Goal: Transaction & Acquisition: Book appointment/travel/reservation

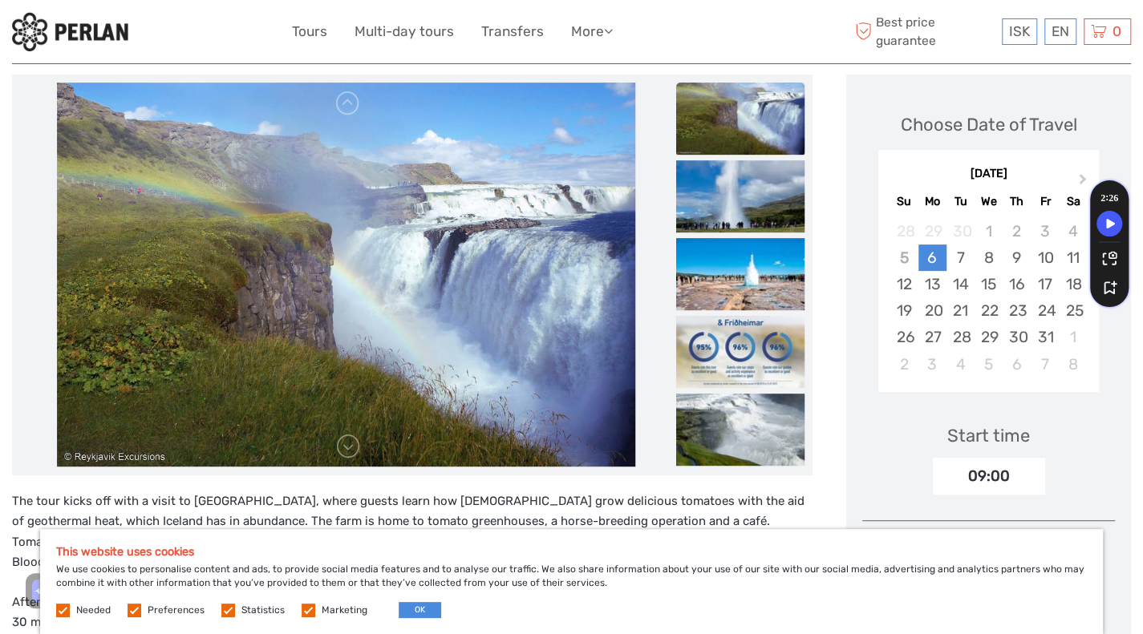
scroll to position [197, 0]
click at [130, 614] on label at bounding box center [135, 611] width 14 height 14
click at [0, 0] on input "checkbox" at bounding box center [0, 0] width 0 height 0
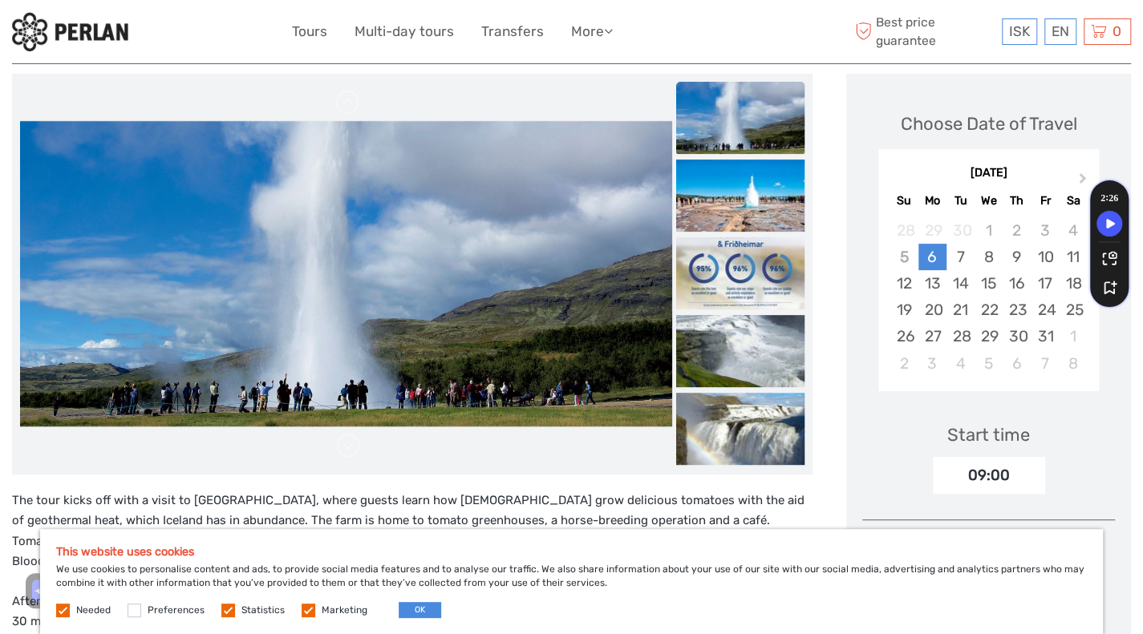
click at [221, 609] on label at bounding box center [228, 611] width 14 height 14
click at [0, 0] on input "checkbox" at bounding box center [0, 0] width 0 height 0
click at [303, 611] on label at bounding box center [309, 611] width 14 height 14
click at [0, 0] on input "checkbox" at bounding box center [0, 0] width 0 height 0
click at [408, 609] on button "OK" at bounding box center [420, 610] width 43 height 16
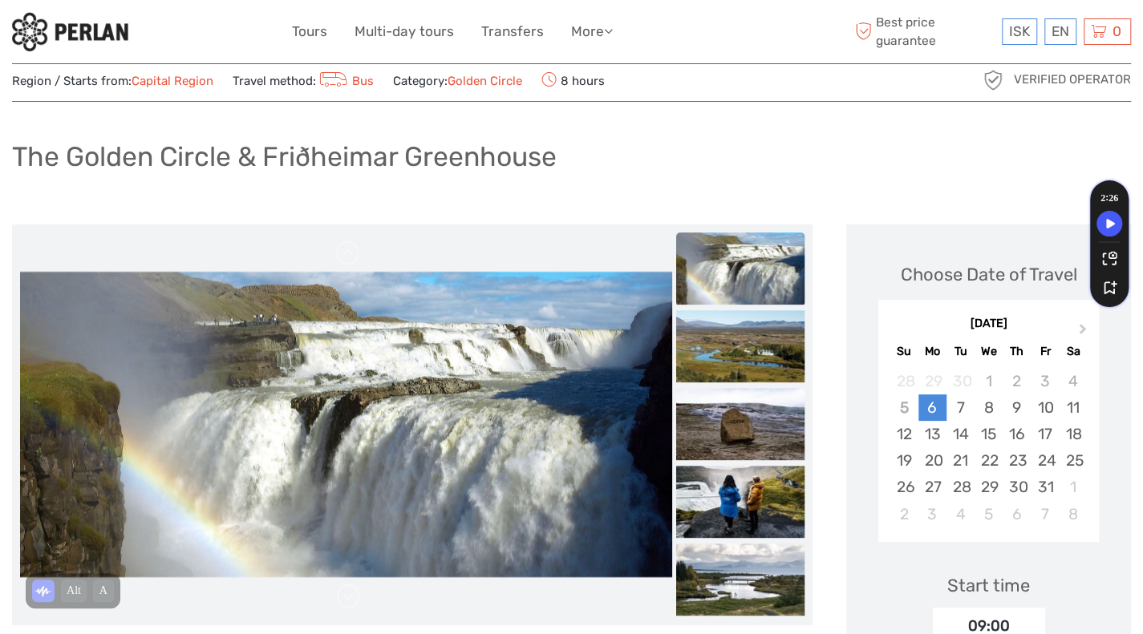
scroll to position [0, 0]
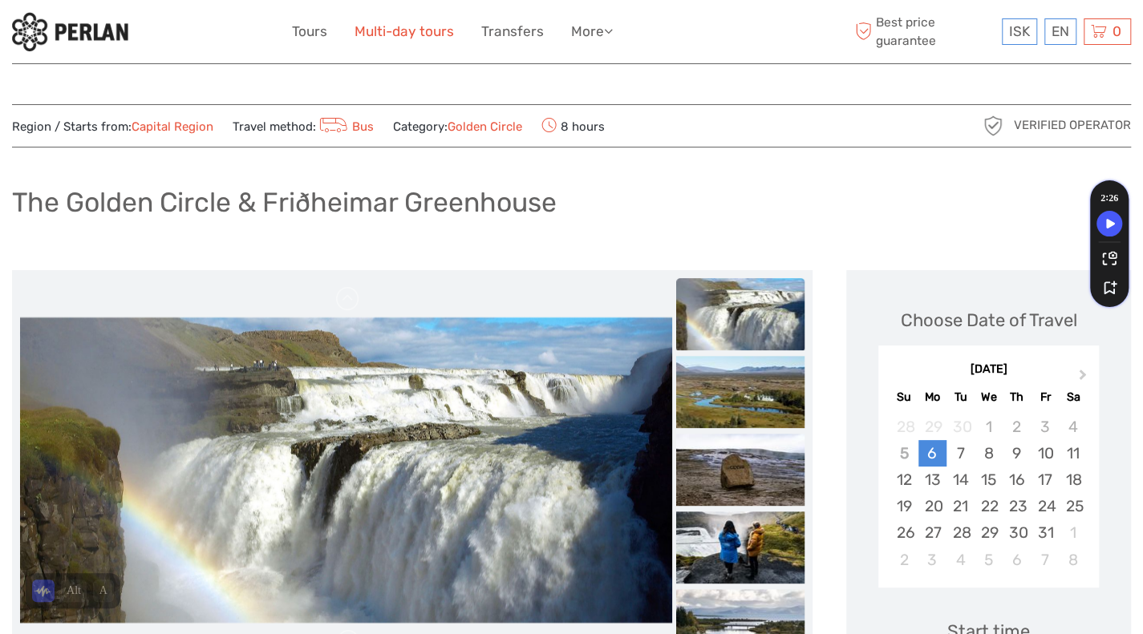
click at [382, 29] on link "Multi-day tours" at bounding box center [404, 31] width 99 height 23
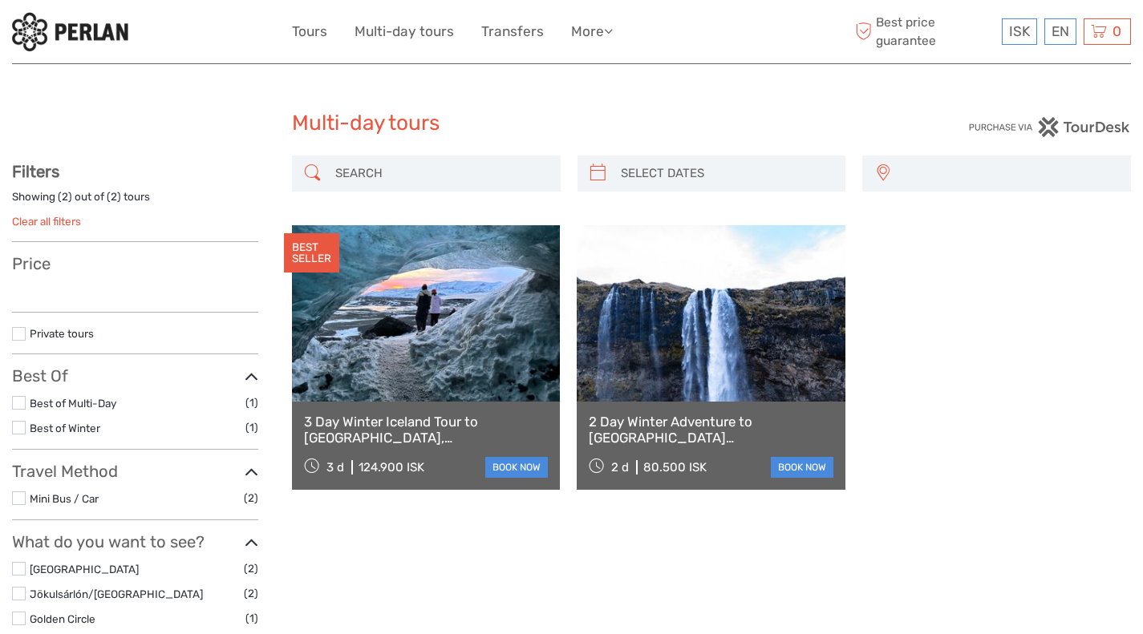
select select
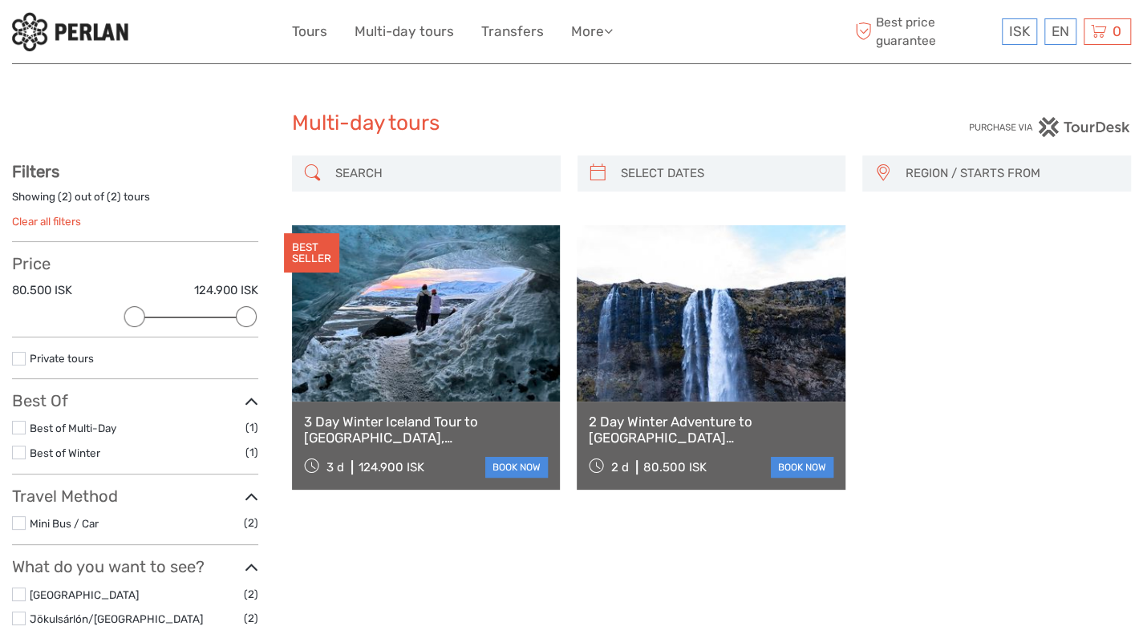
click at [446, 383] on link at bounding box center [426, 313] width 268 height 176
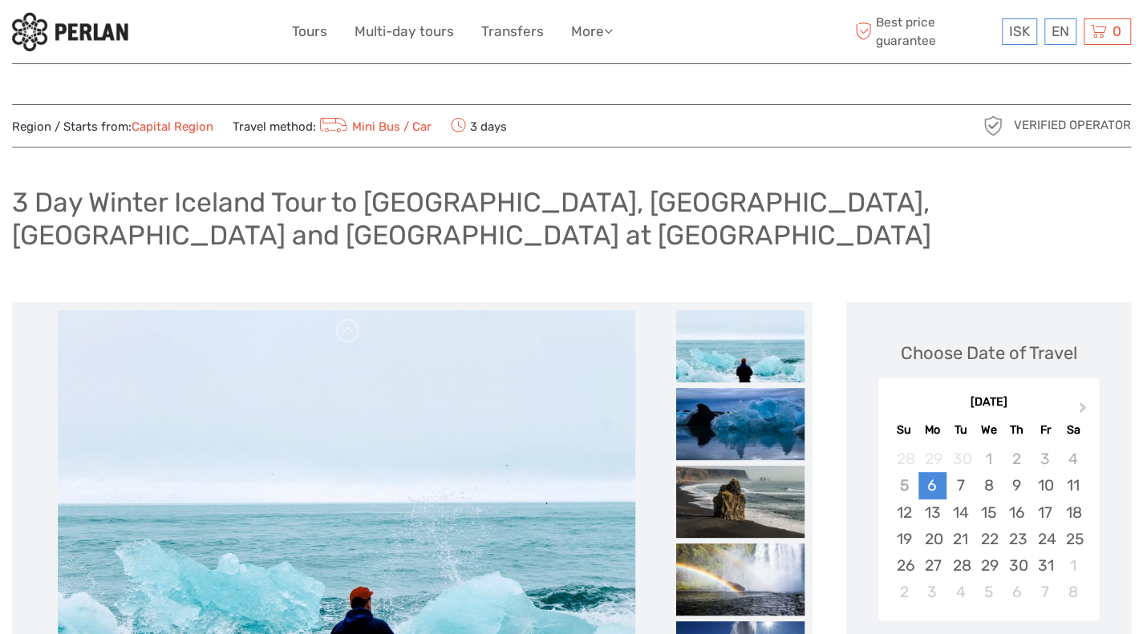
scroll to position [91, 0]
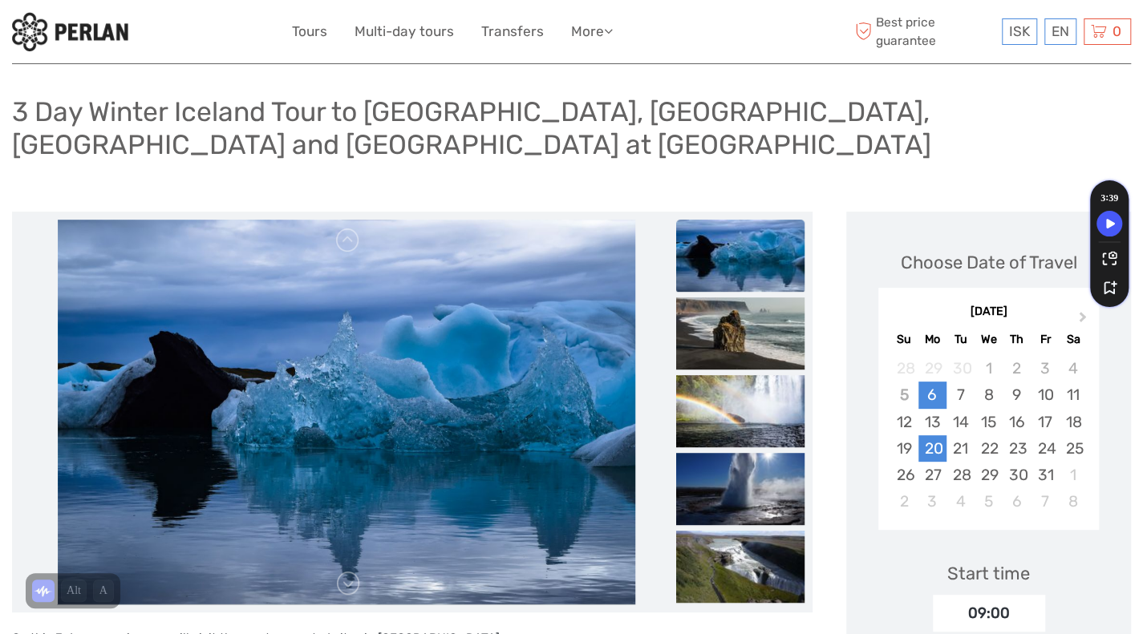
click at [934, 442] on div "20" at bounding box center [932, 449] width 28 height 26
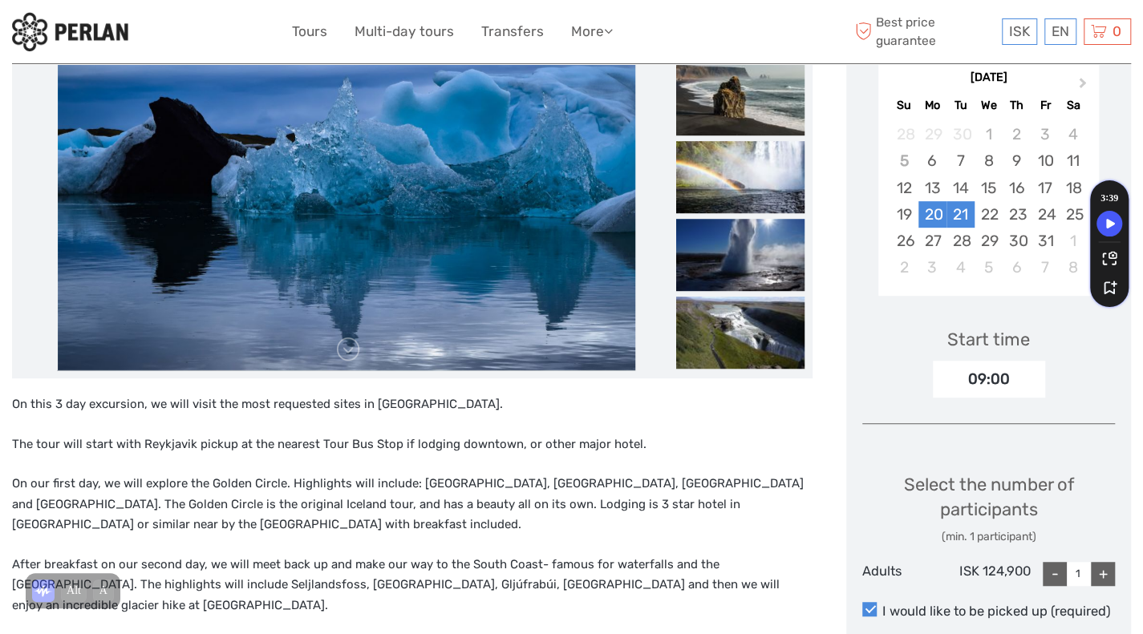
scroll to position [333, 0]
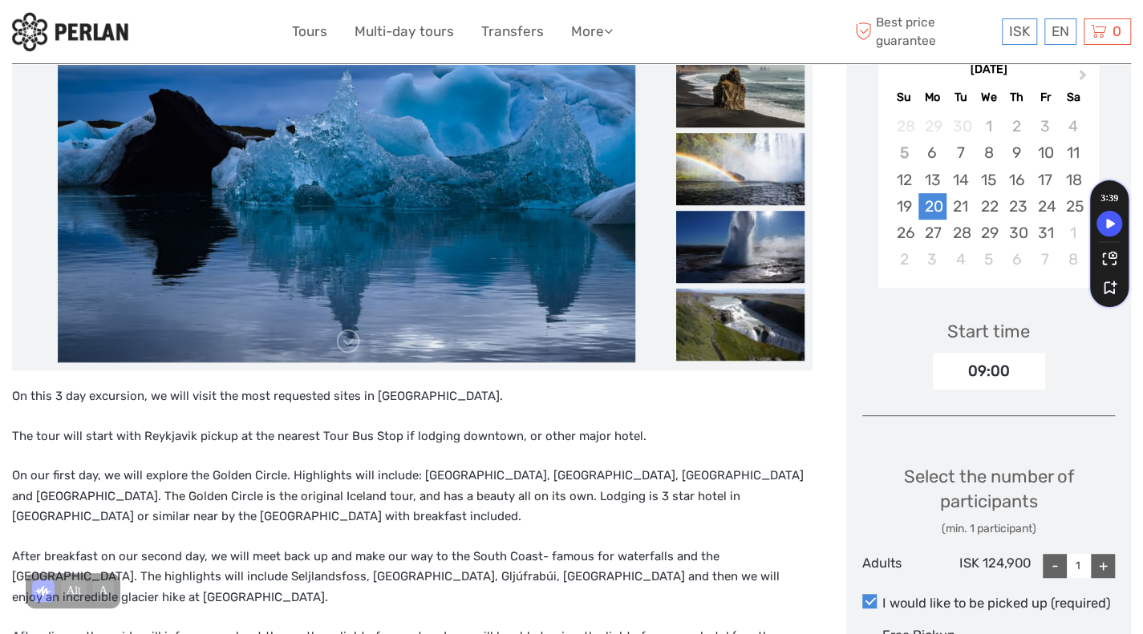
click at [1102, 564] on div "+" at bounding box center [1103, 566] width 24 height 24
type input "2"
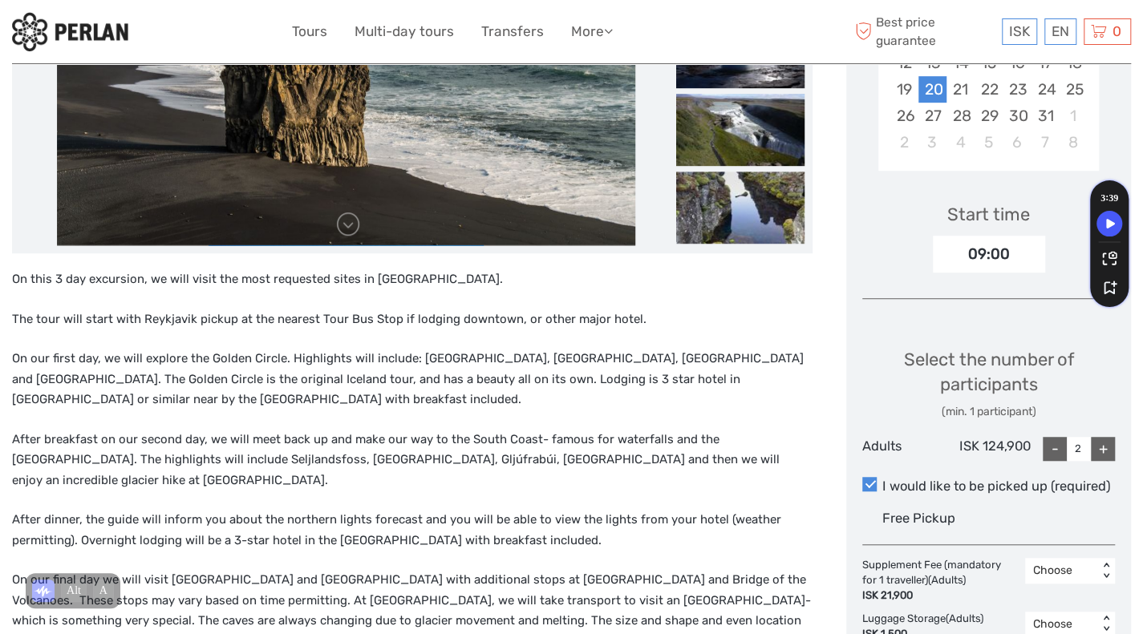
scroll to position [550, 0]
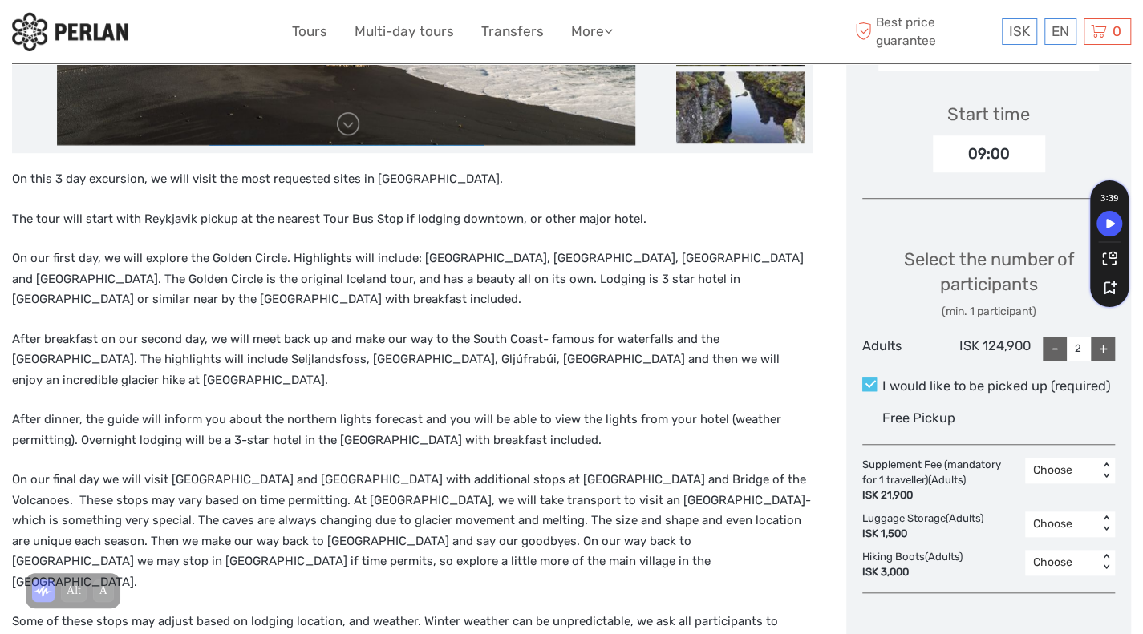
click at [870, 384] on span at bounding box center [869, 384] width 14 height 14
click at [882, 380] on input "I would like to be picked up (required)" at bounding box center [882, 380] width 0 height 0
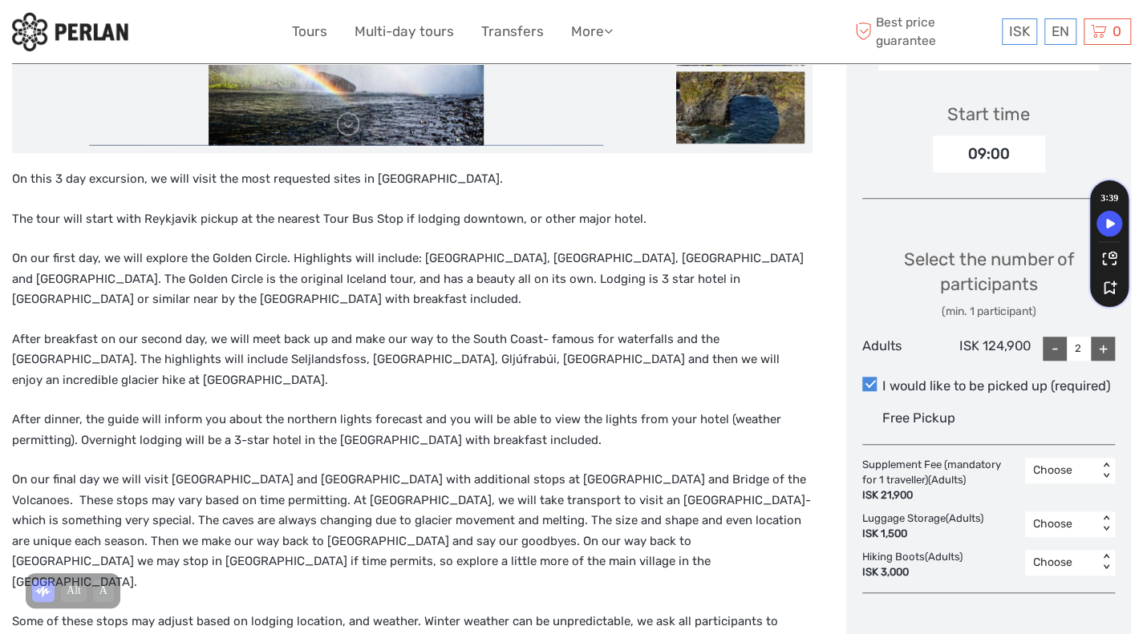
click at [1087, 474] on div "Choose" at bounding box center [1061, 471] width 57 height 16
click at [1065, 577] on div "2" at bounding box center [1070, 566] width 74 height 27
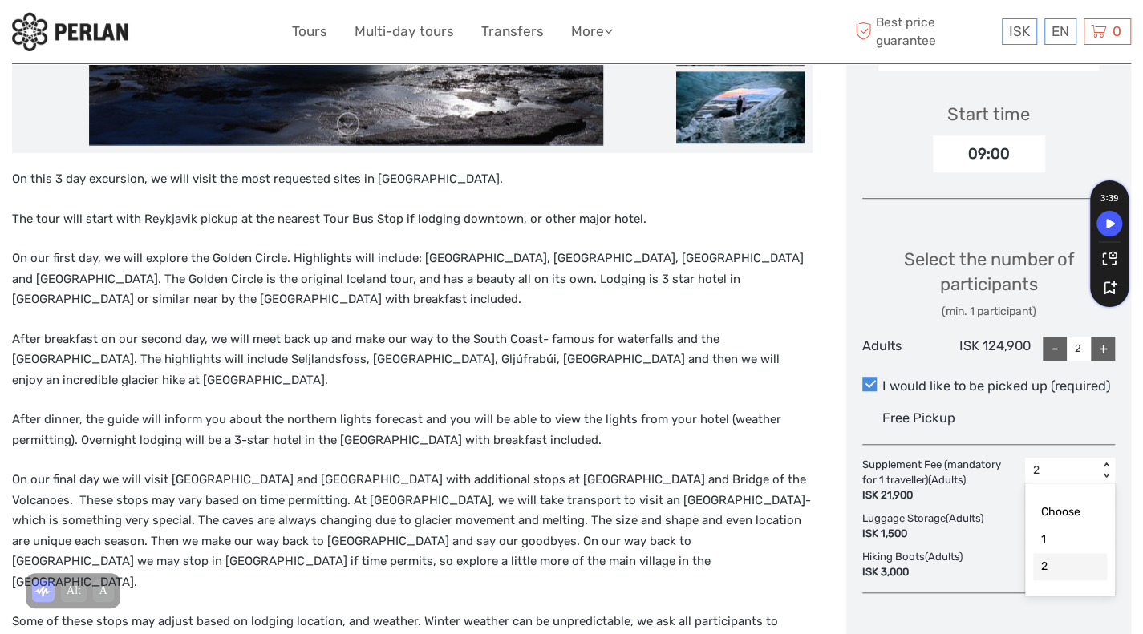
click at [1051, 474] on div "2" at bounding box center [1061, 471] width 57 height 16
click at [1051, 511] on div "Choose" at bounding box center [1070, 512] width 74 height 27
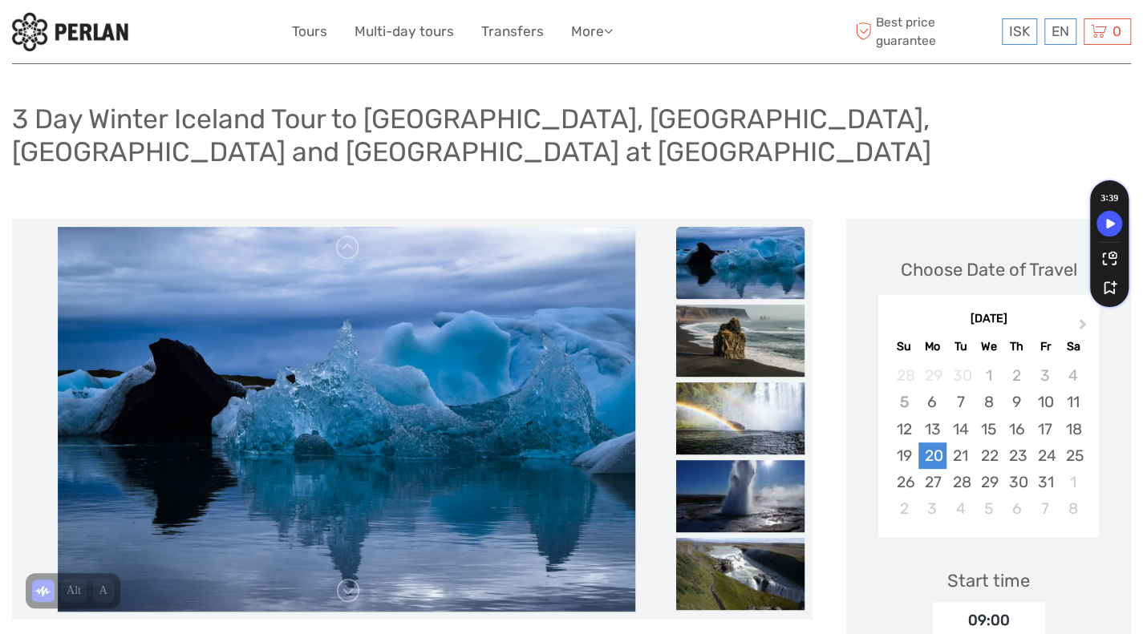
scroll to position [0, 0]
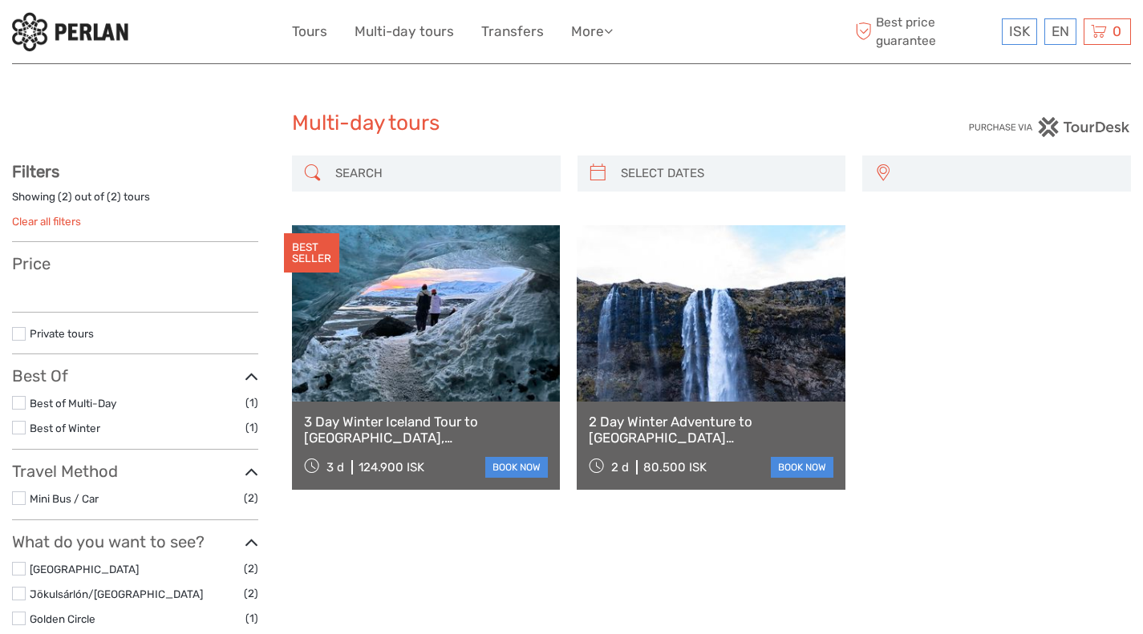
select select
